Goal: Navigation & Orientation: Find specific page/section

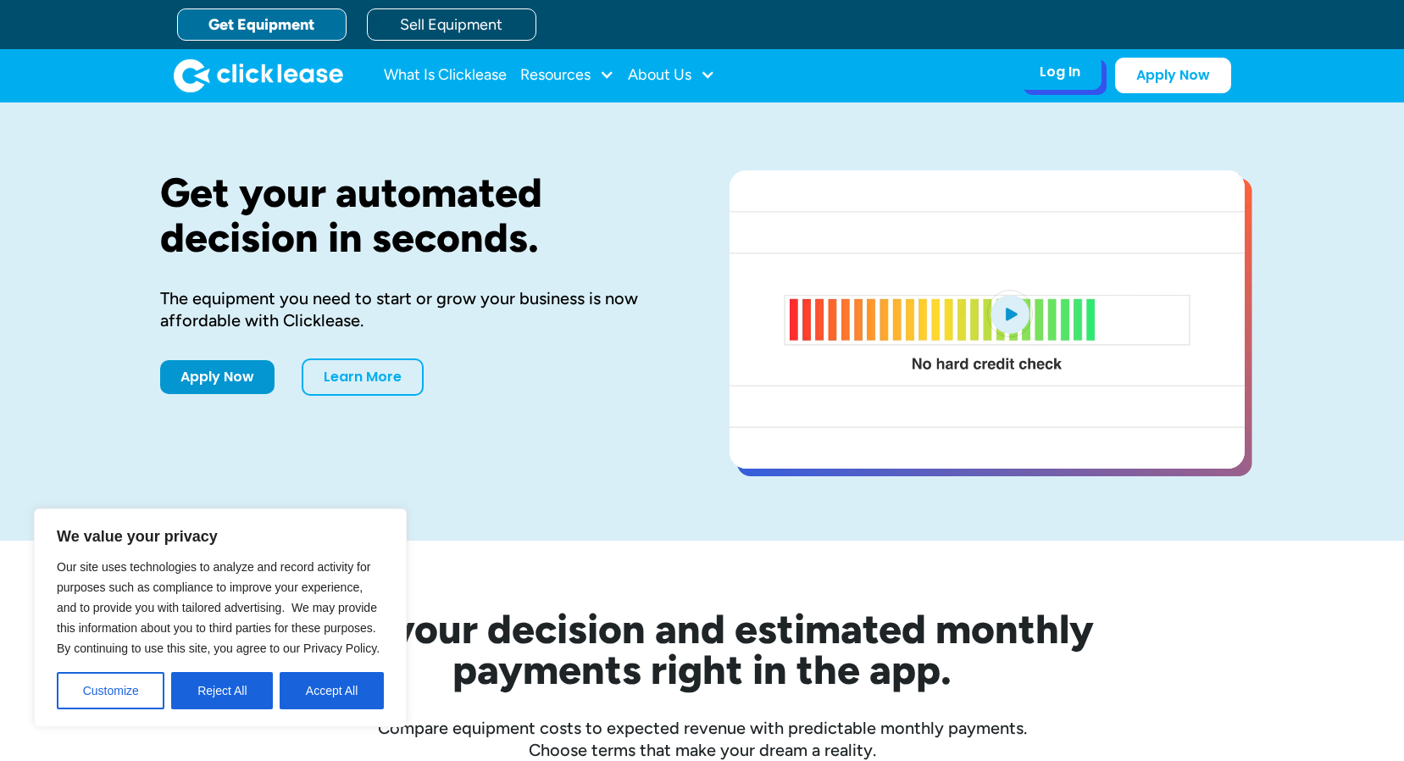
click at [1075, 76] on div "Log In" at bounding box center [1060, 72] width 41 height 17
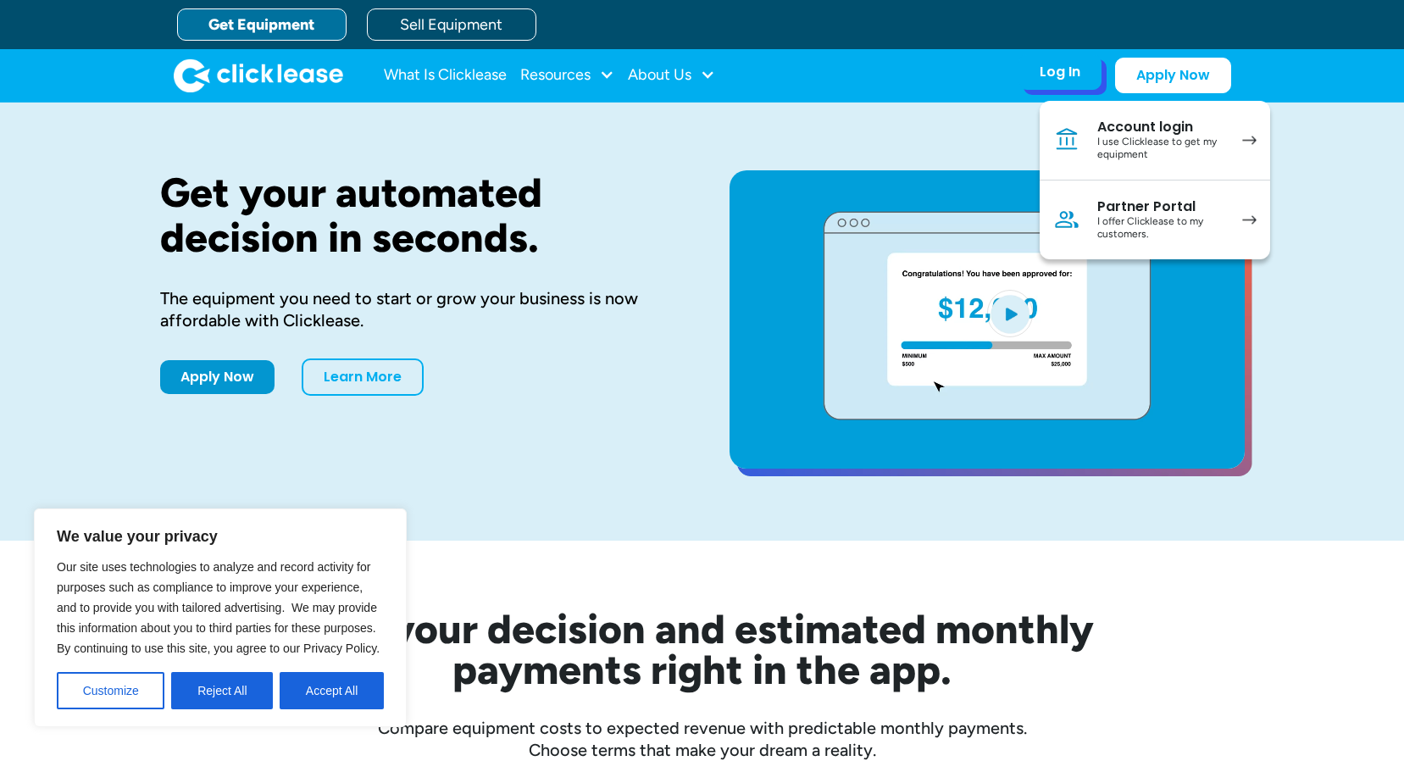
click at [1124, 134] on div "Account login" at bounding box center [1162, 127] width 128 height 17
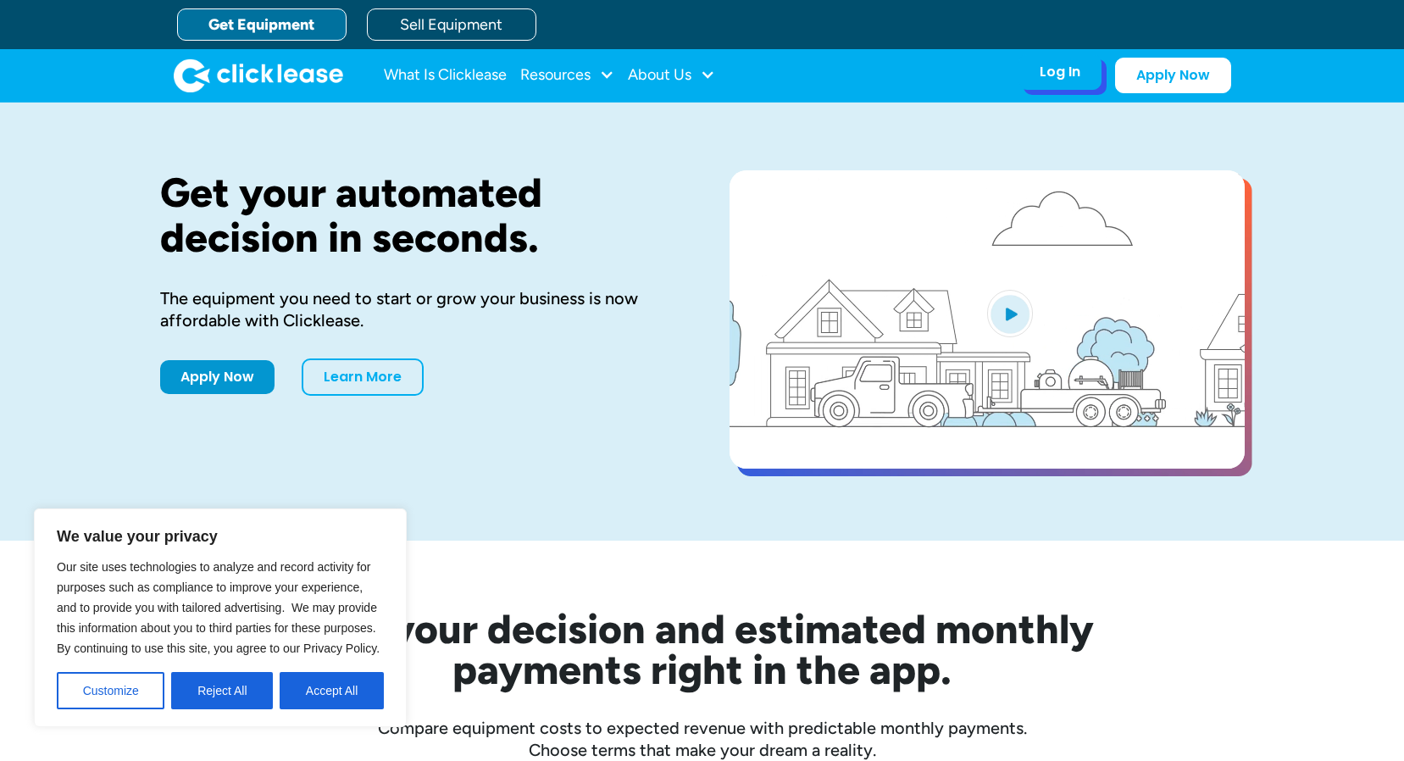
click at [1048, 79] on div "Log In" at bounding box center [1060, 72] width 41 height 17
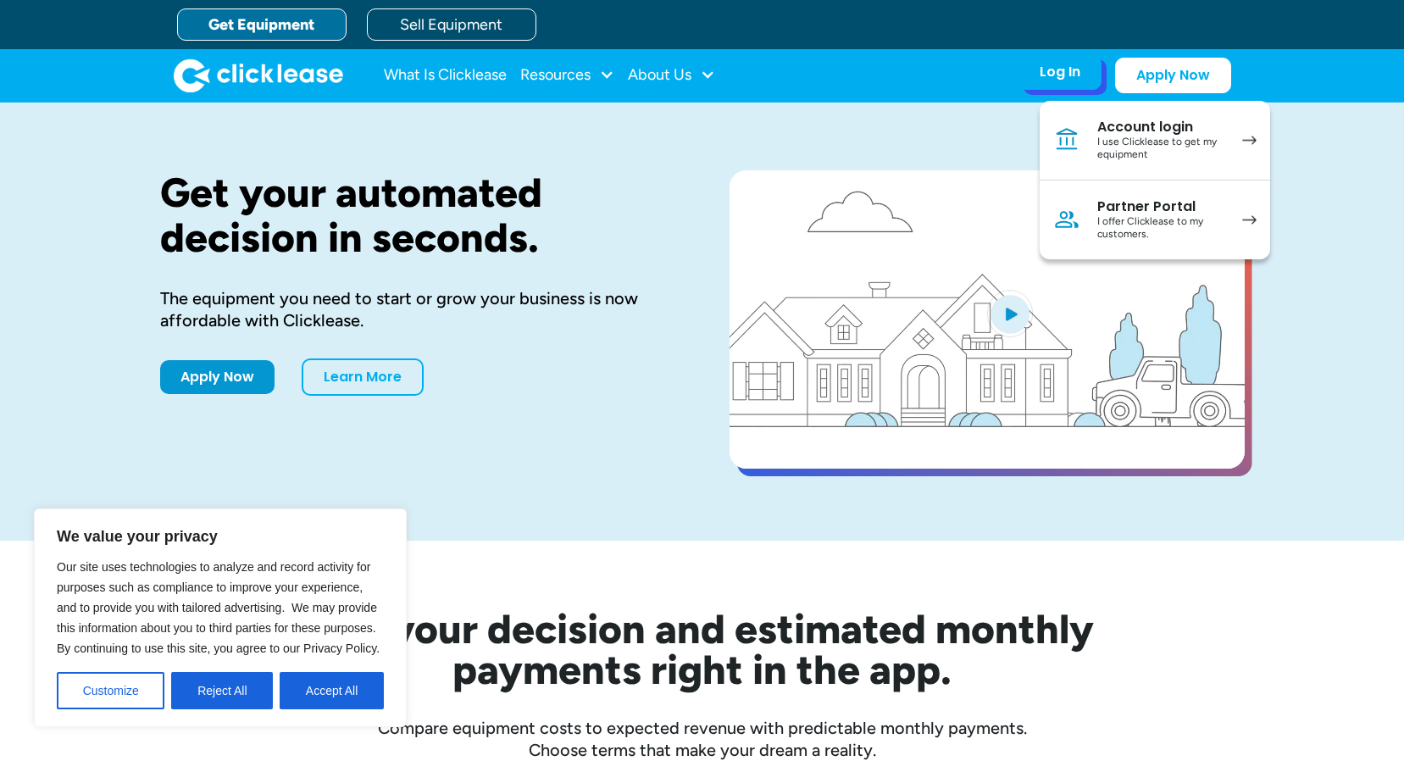
click at [1134, 230] on div "I offer Clicklease to my customers." at bounding box center [1162, 228] width 128 height 26
